Goal: Task Accomplishment & Management: Use online tool/utility

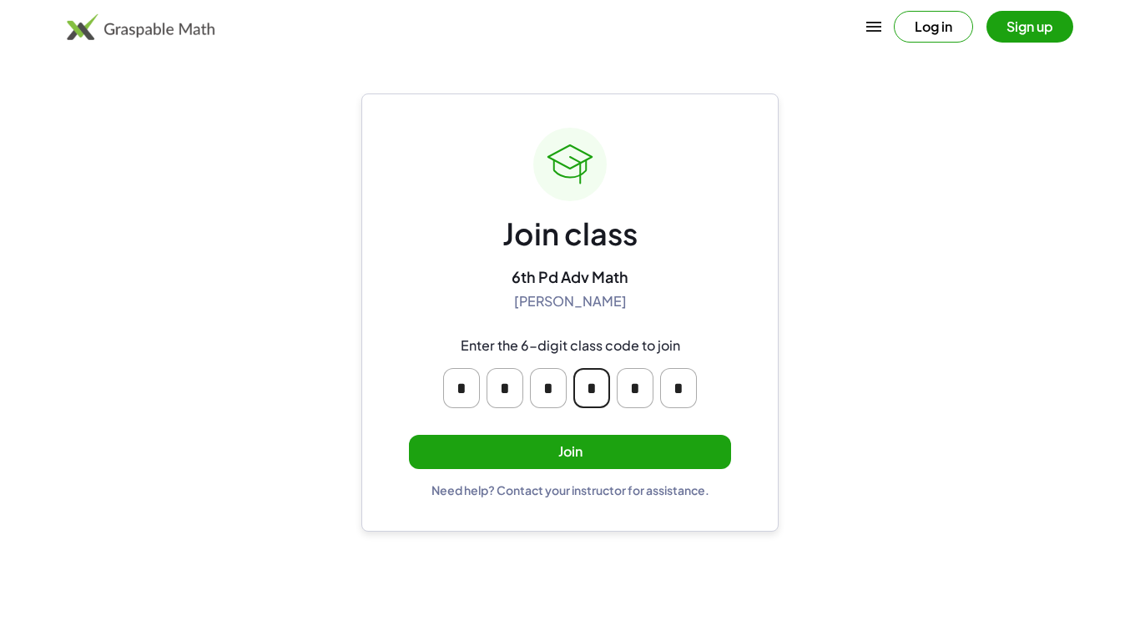
click at [581, 382] on input "*" at bounding box center [592, 388] width 37 height 40
click at [654, 282] on div "Join class 6th Pd Adv Math [PERSON_NAME] Enter the 6-digit class code to join *…" at bounding box center [570, 313] width 322 height 370
click at [824, 376] on main "Join class 6th Pd Adv Math [PERSON_NAME] Enter the 6-digit class code to join *…" at bounding box center [570, 320] width 1140 height 641
click at [671, 437] on button "Join" at bounding box center [570, 452] width 322 height 34
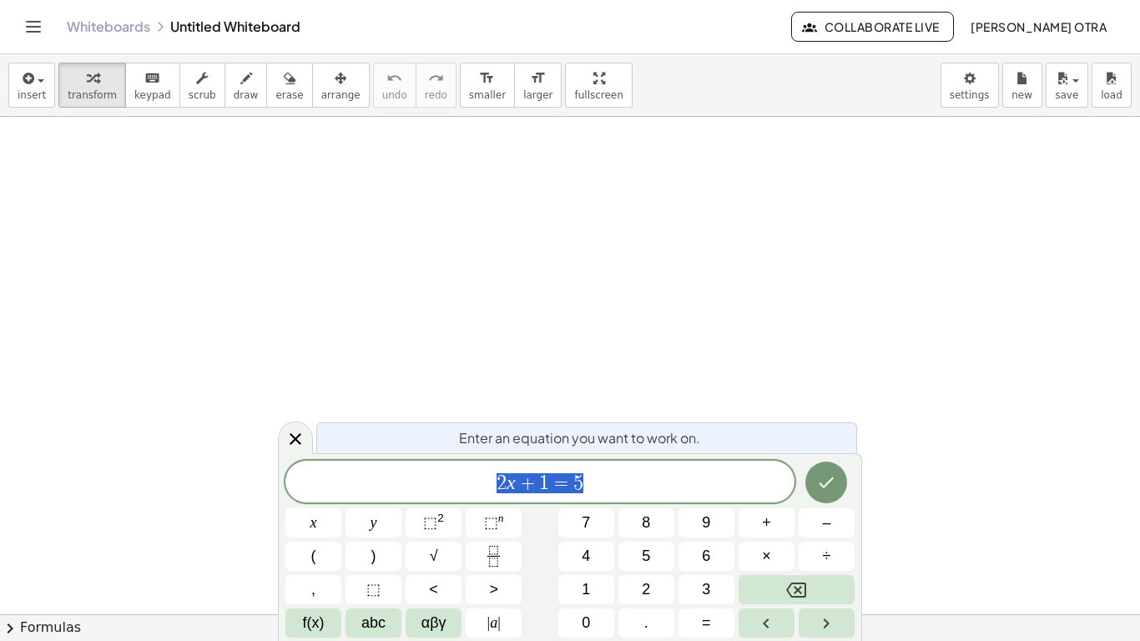
scroll to position [1, 0]
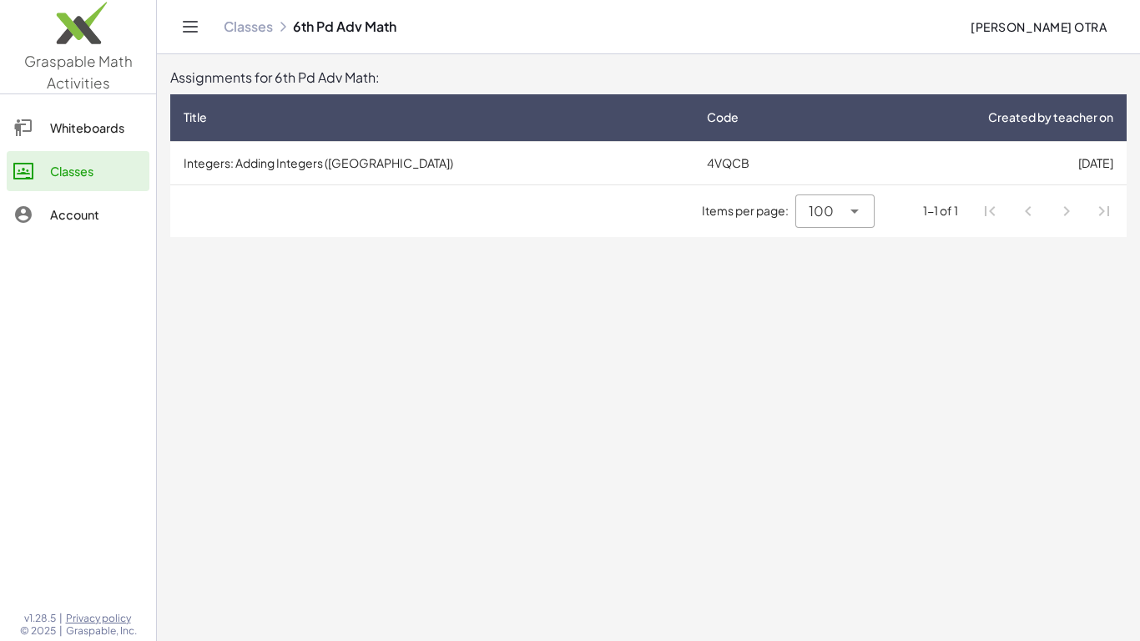
click at [736, 164] on td "4VQCB" at bounding box center [761, 162] width 134 height 43
